Goal: Information Seeking & Learning: Understand process/instructions

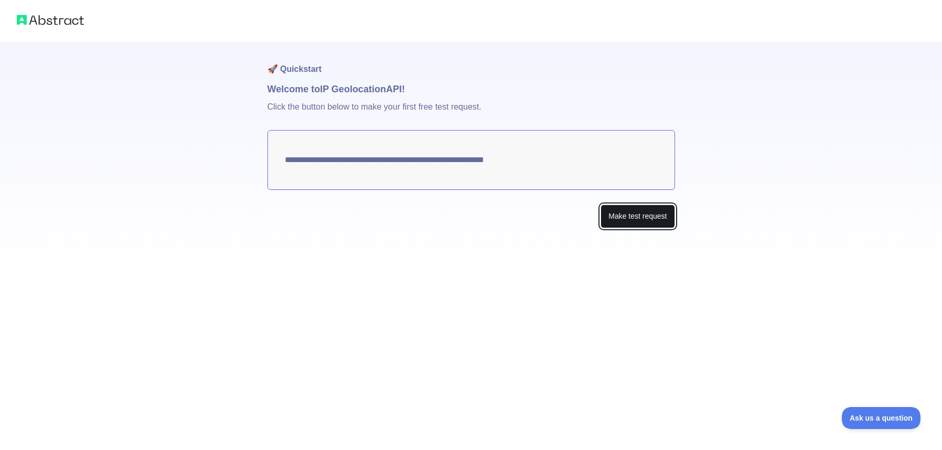
click at [648, 214] on button "Make test request" at bounding box center [637, 217] width 74 height 24
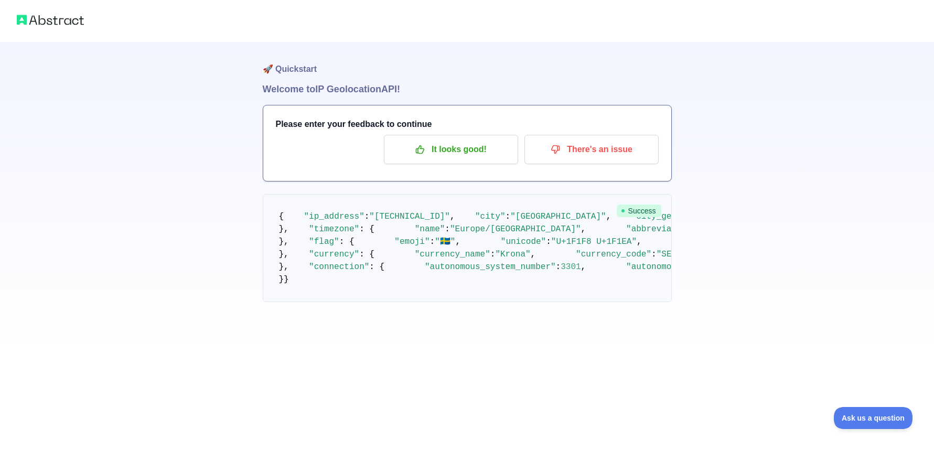
scroll to position [143, 0]
drag, startPoint x: 401, startPoint y: 261, endPoint x: 364, endPoint y: 261, distance: 36.7
copy span "17.1483"
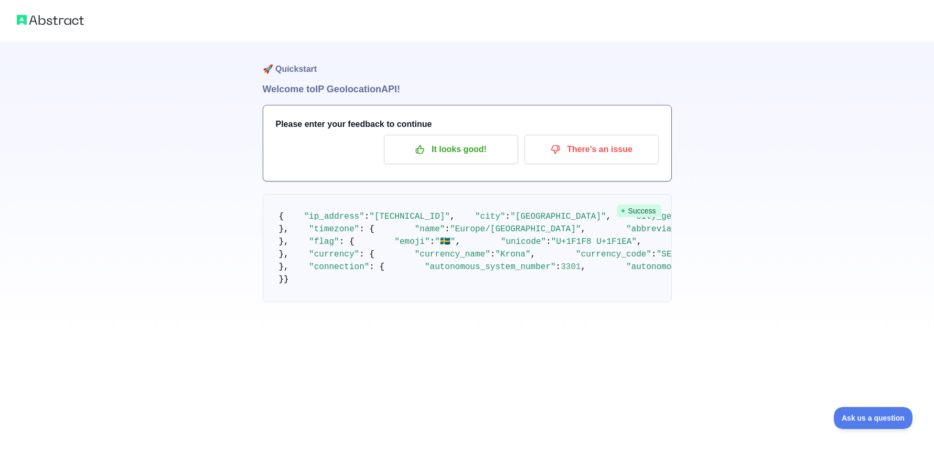
drag, startPoint x: 360, startPoint y: 277, endPoint x: 392, endPoint y: 277, distance: 31.5
drag, startPoint x: 395, startPoint y: 274, endPoint x: 361, endPoint y: 277, distance: 34.2
copy span "60.6741"
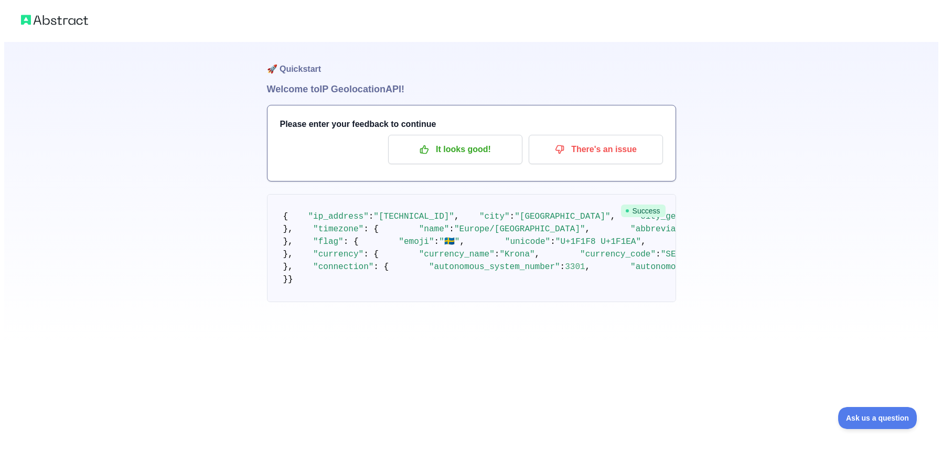
scroll to position [45, 0]
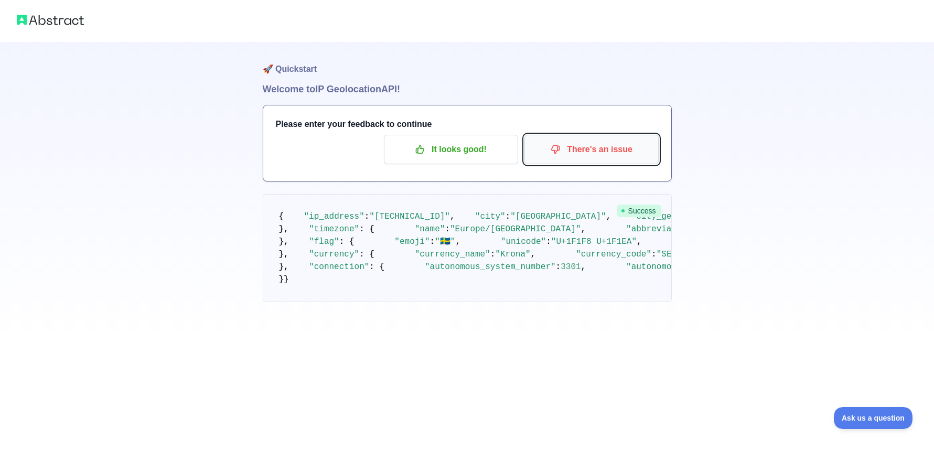
click at [592, 141] on p "There's an issue" at bounding box center [591, 150] width 119 height 18
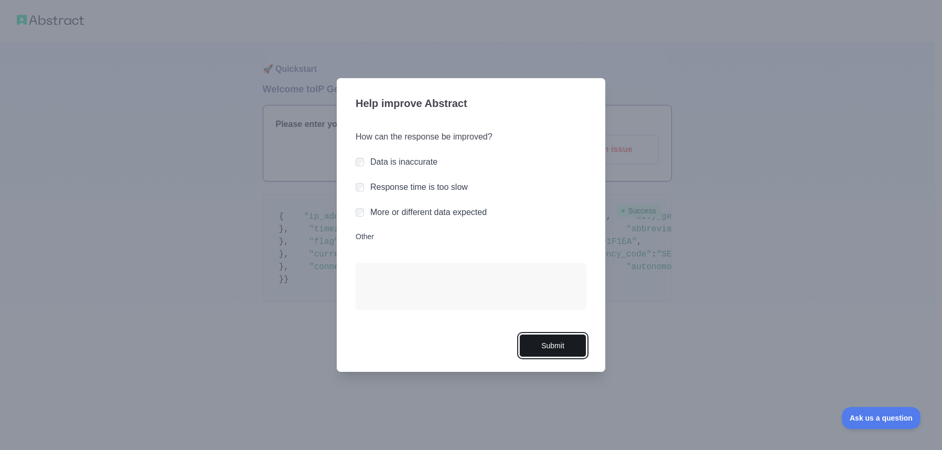
click at [557, 349] on button "Submit" at bounding box center [552, 346] width 67 height 24
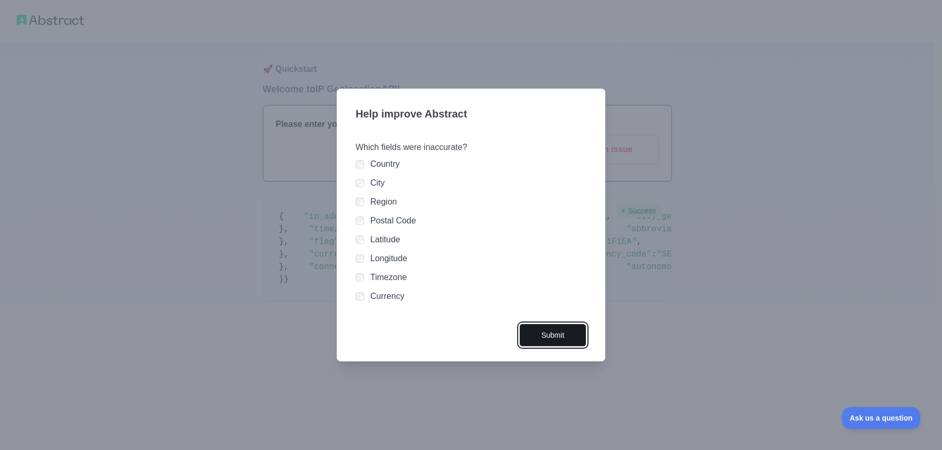
click at [567, 337] on button "Submit" at bounding box center [552, 336] width 67 height 24
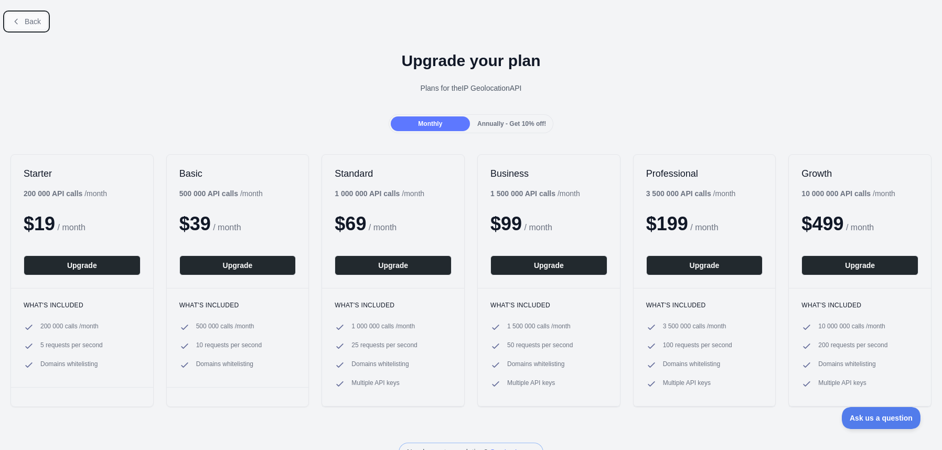
click at [28, 19] on span "Back" at bounding box center [33, 21] width 16 height 8
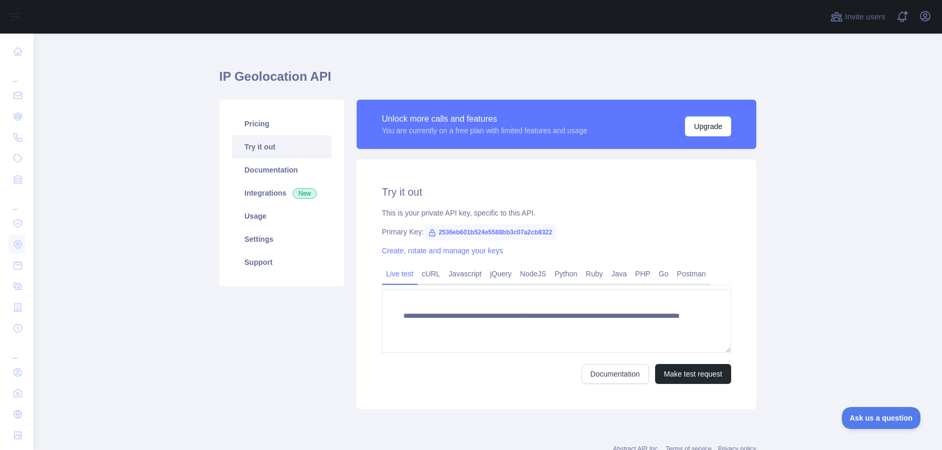
scroll to position [10, 0]
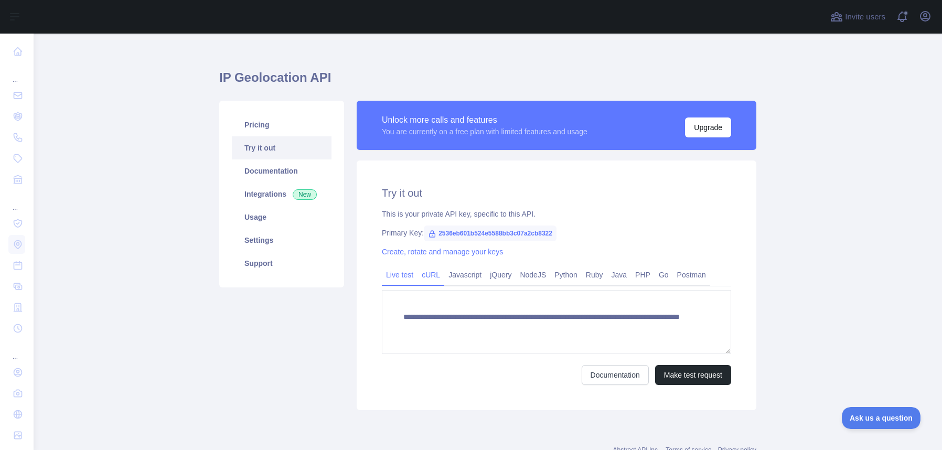
click at [430, 277] on link "cURL" at bounding box center [430, 274] width 27 height 17
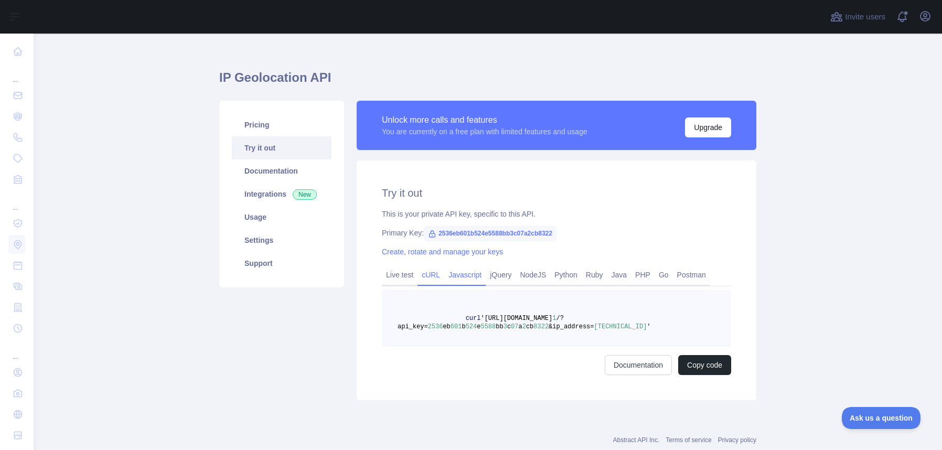
click at [475, 280] on link "Javascript" at bounding box center [464, 274] width 41 height 17
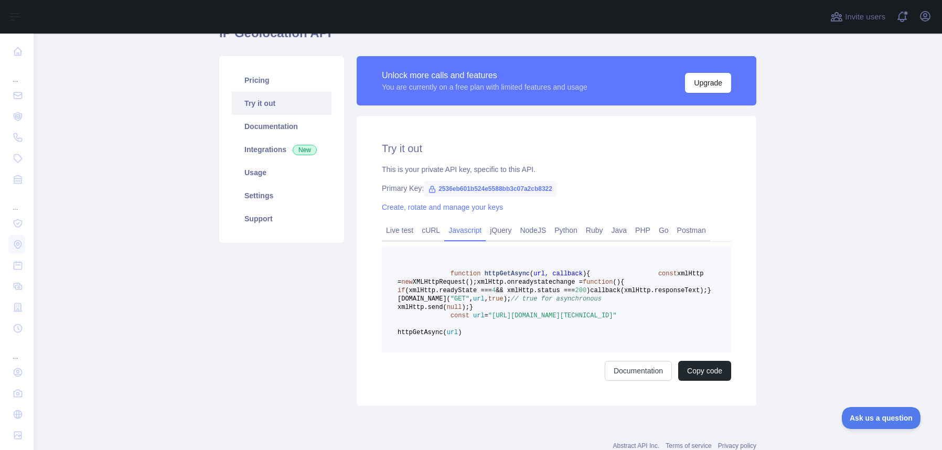
scroll to position [67, 0]
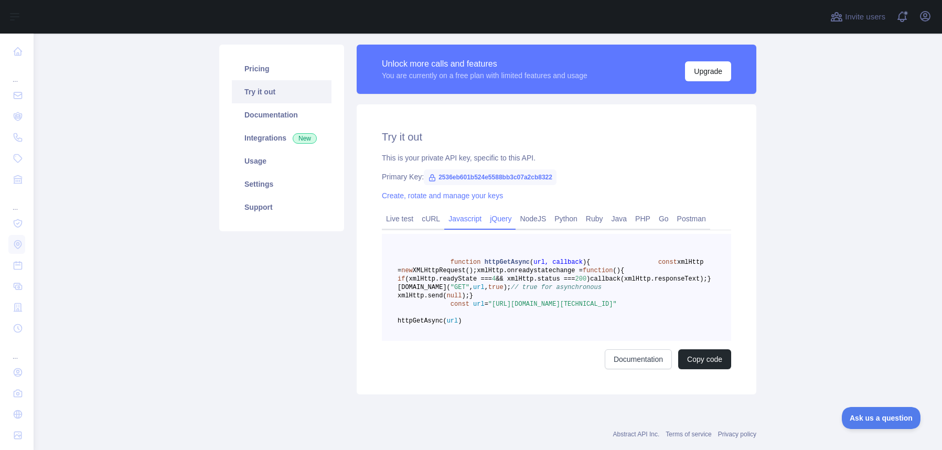
click at [508, 219] on link "jQuery" at bounding box center [501, 218] width 30 height 17
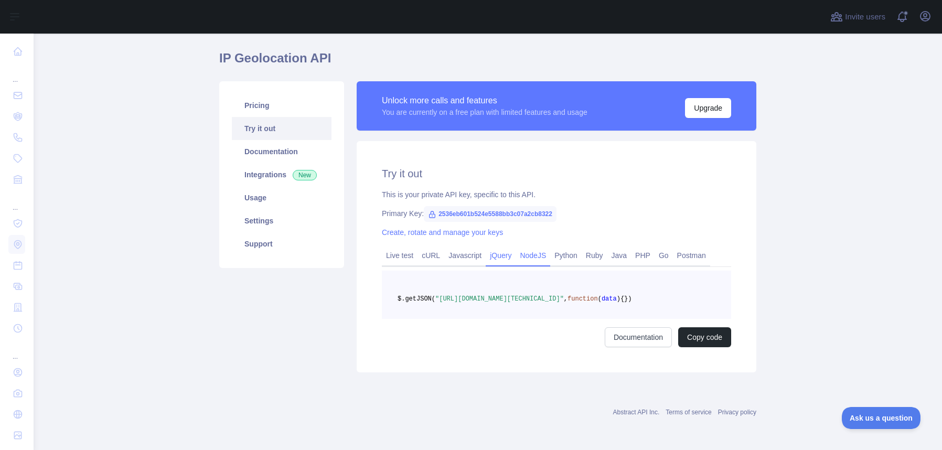
click at [540, 247] on link "NodeJS" at bounding box center [532, 255] width 35 height 17
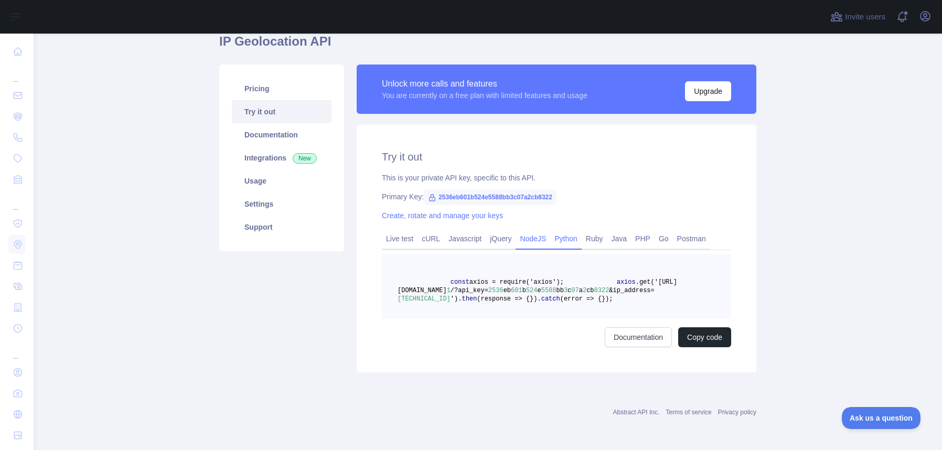
click at [559, 241] on link "Python" at bounding box center [565, 238] width 31 height 17
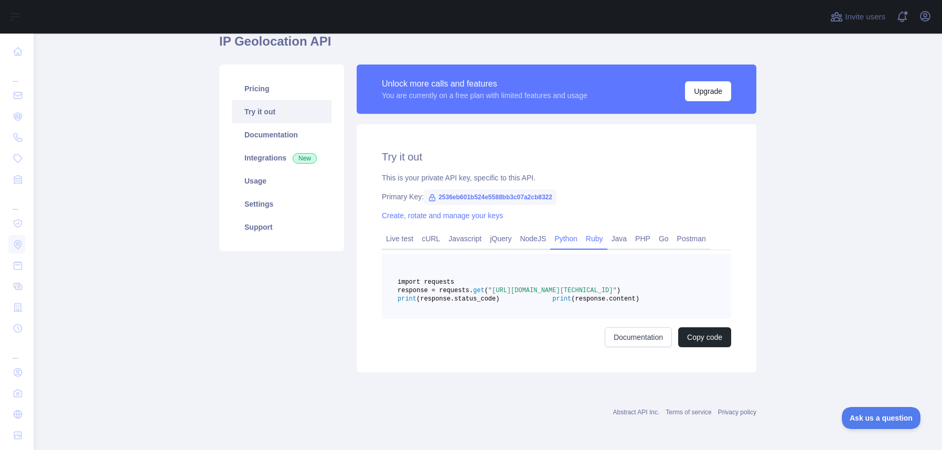
click at [601, 239] on link "Ruby" at bounding box center [595, 238] width 26 height 17
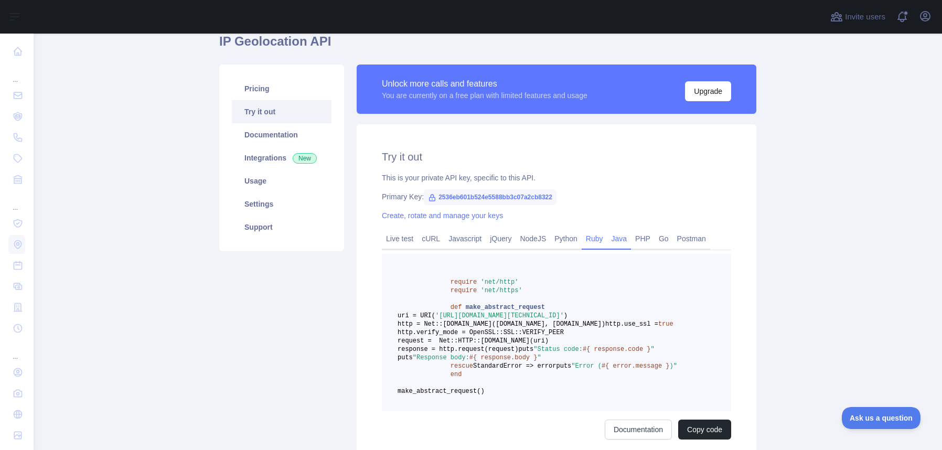
click at [619, 245] on link "Java" at bounding box center [619, 238] width 24 height 17
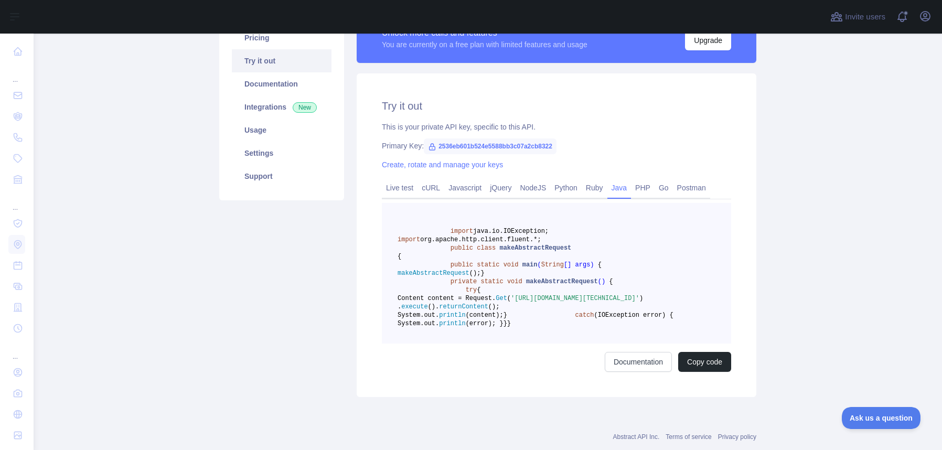
scroll to position [80, 0]
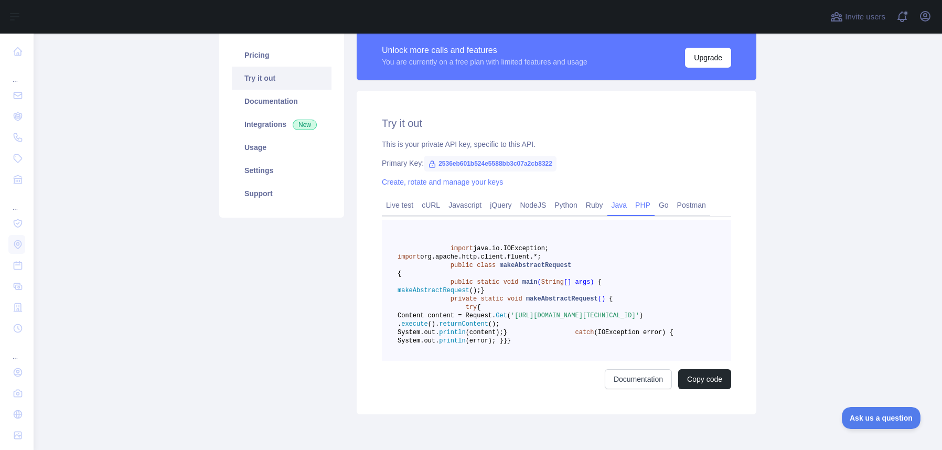
click at [653, 204] on link "PHP" at bounding box center [643, 205] width 24 height 17
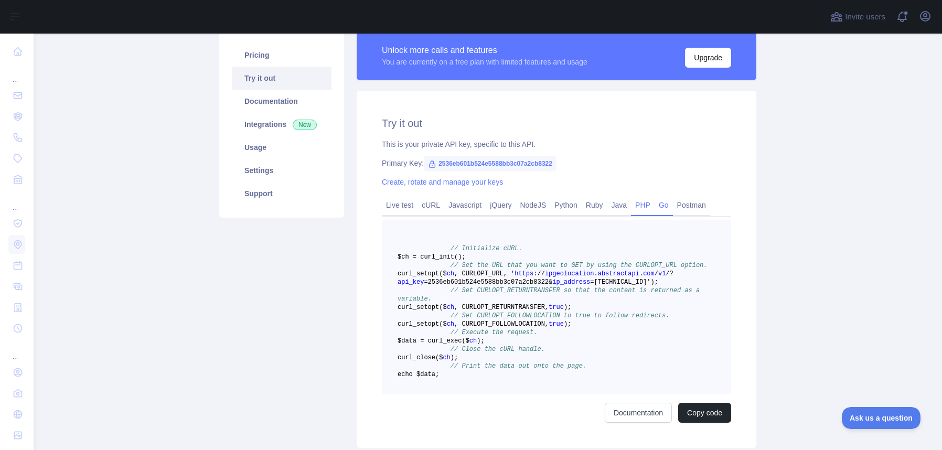
click at [668, 207] on link "Go" at bounding box center [663, 205] width 18 height 17
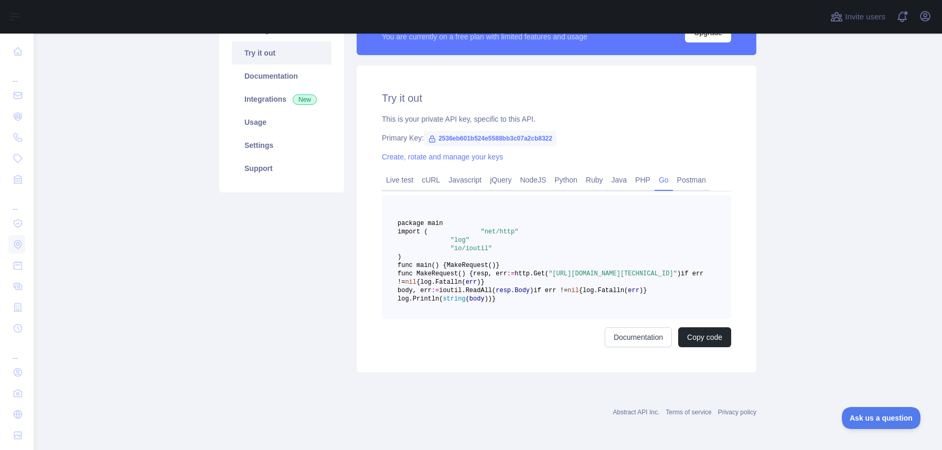
scroll to position [168, 0]
click at [698, 171] on link "Postman" at bounding box center [691, 179] width 37 height 17
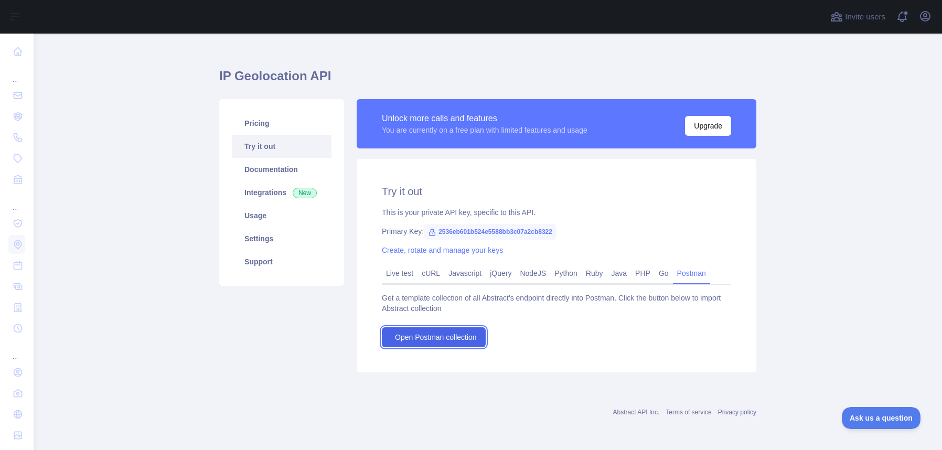
click at [464, 340] on span "Open Postman collection" at bounding box center [436, 337] width 82 height 10
click at [292, 169] on link "Documentation" at bounding box center [282, 169] width 100 height 23
click at [295, 209] on link "Usage" at bounding box center [282, 215] width 100 height 23
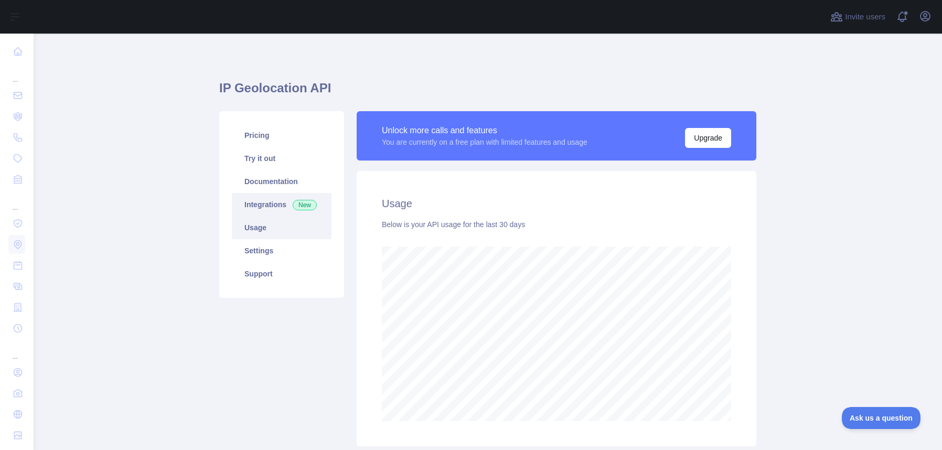
click at [269, 202] on link "Integrations New" at bounding box center [282, 204] width 100 height 23
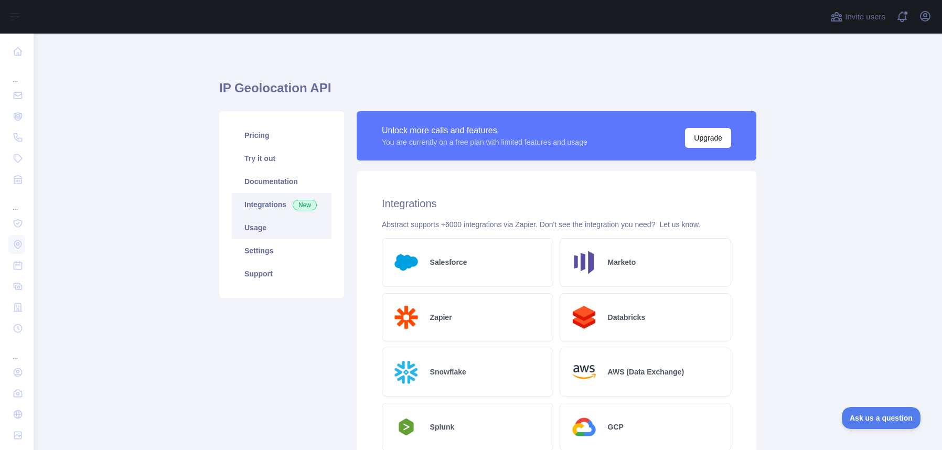
click at [283, 227] on link "Usage" at bounding box center [282, 227] width 100 height 23
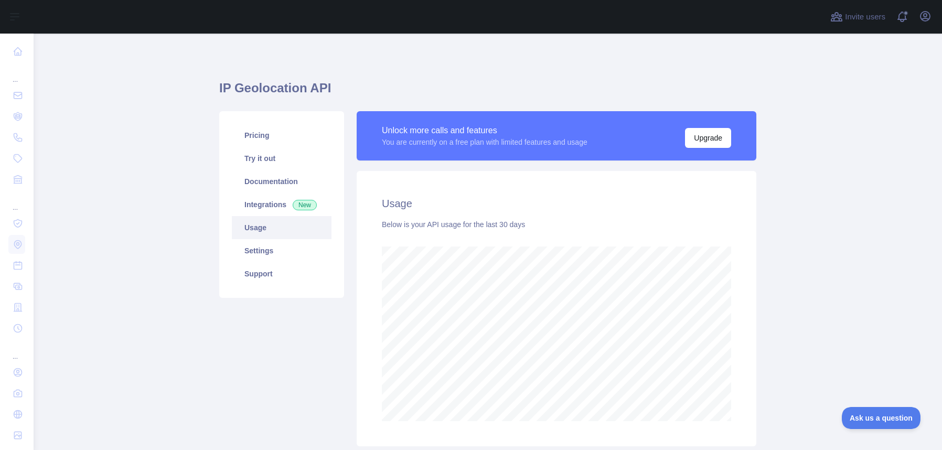
scroll to position [416, 900]
click at [281, 249] on link "Settings" at bounding box center [282, 250] width 100 height 23
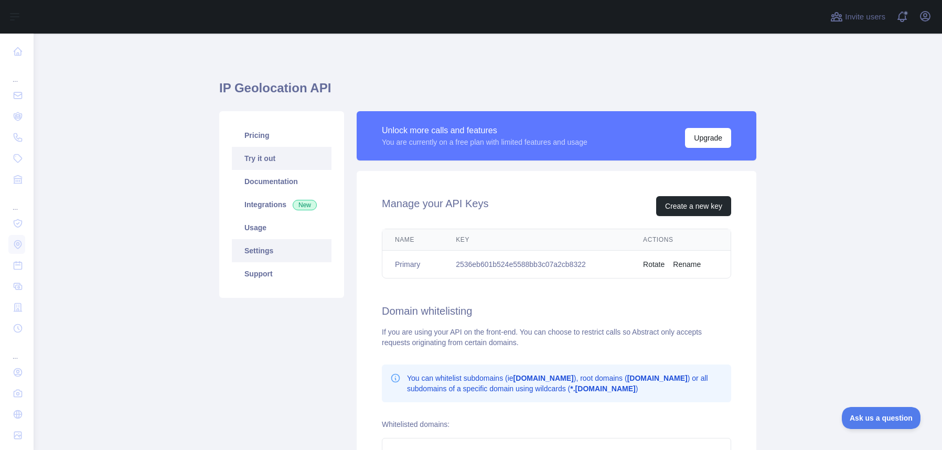
click at [272, 154] on link "Try it out" at bounding box center [282, 158] width 100 height 23
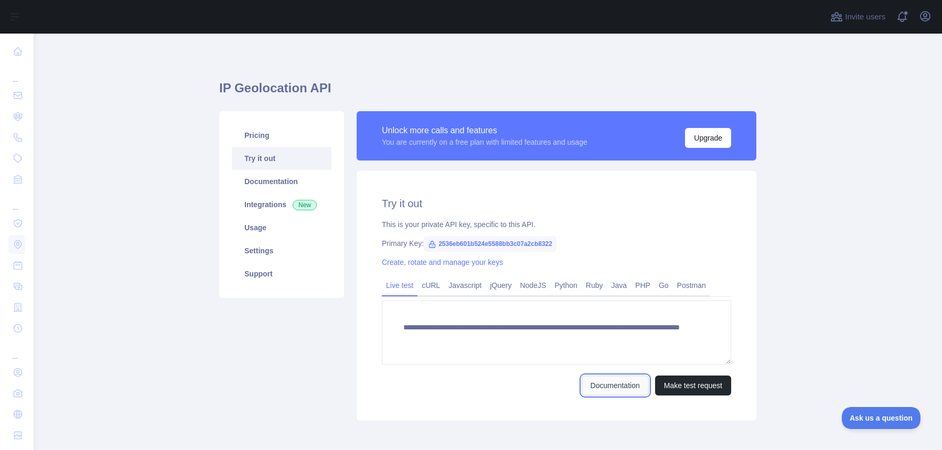
click at [588, 385] on link "Documentation" at bounding box center [615, 385] width 67 height 20
drag, startPoint x: 437, startPoint y: 243, endPoint x: 429, endPoint y: 242, distance: 8.0
click at [448, 241] on span "2536eb601b524e5588bb3c07a2cb8322" at bounding box center [490, 244] width 133 height 16
drag, startPoint x: 439, startPoint y: 243, endPoint x: 456, endPoint y: 243, distance: 16.8
click at [456, 243] on span "2536eb601b524e5588bb3c07a2cb8322" at bounding box center [490, 244] width 133 height 16
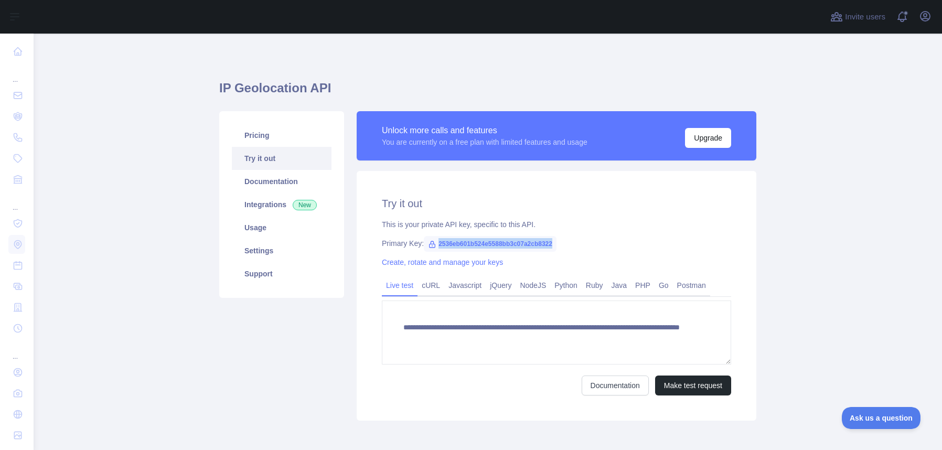
drag, startPoint x: 432, startPoint y: 244, endPoint x: 582, endPoint y: 244, distance: 150.5
click at [582, 244] on div "Primary Key: 2536eb601b524e5588bb3c07a2cb8322" at bounding box center [556, 243] width 349 height 10
copy span "2536eb601b524e5588bb3c07a2cb8322"
click at [675, 386] on button "Make test request" at bounding box center [693, 385] width 76 height 20
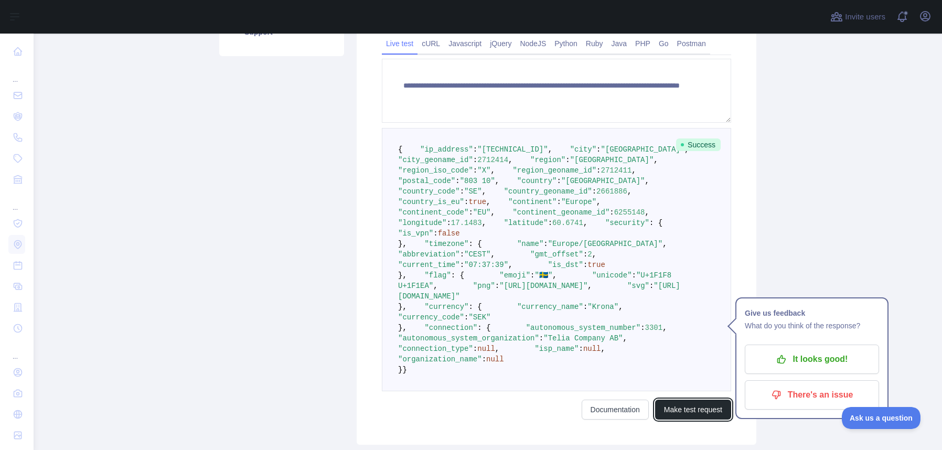
scroll to position [576, 0]
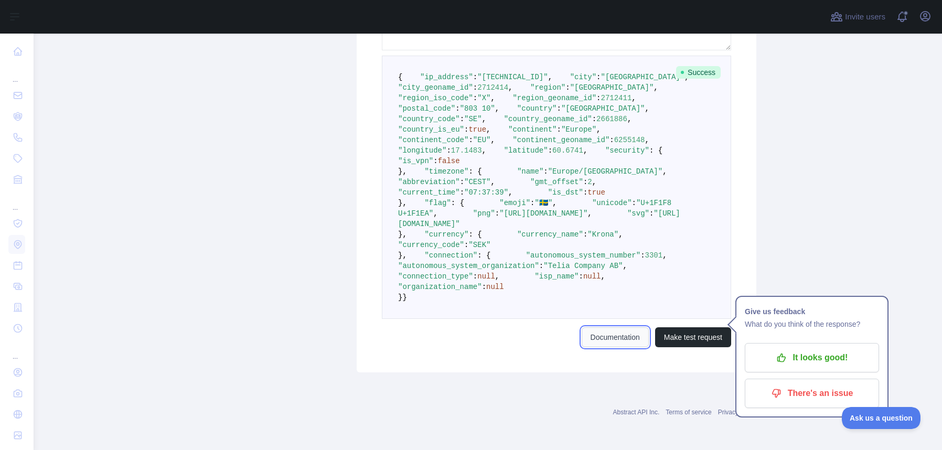
click at [616, 343] on link "Documentation" at bounding box center [615, 337] width 67 height 20
